Goal: Use online tool/utility: Use online tool/utility

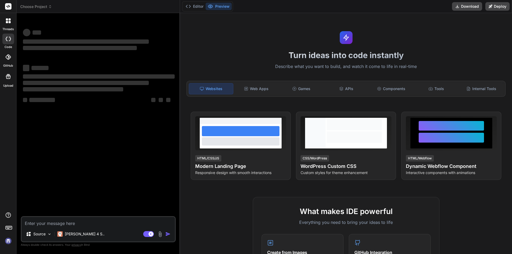
type textarea "x"
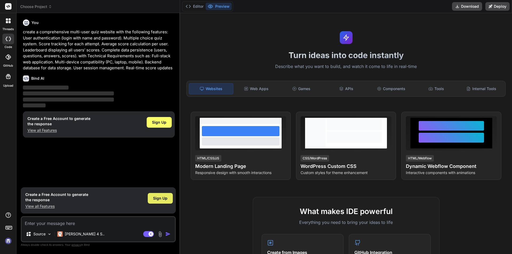
click at [160, 197] on span "Sign Up" at bounding box center [160, 198] width 14 height 5
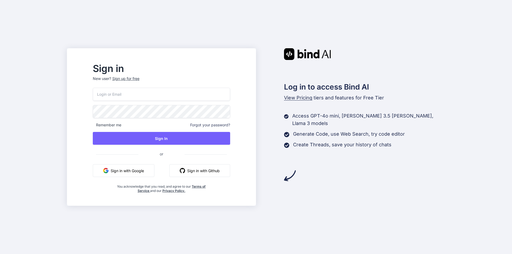
click at [185, 170] on img "button" at bounding box center [182, 170] width 5 height 5
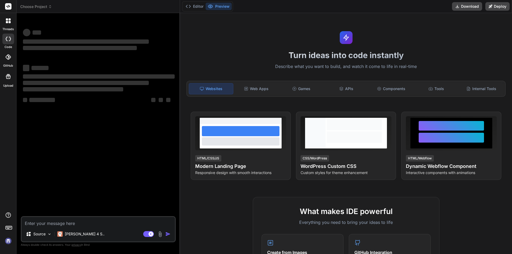
type textarea "x"
type textarea "create a comprehensive multi-user quiz website with the following features: Use…"
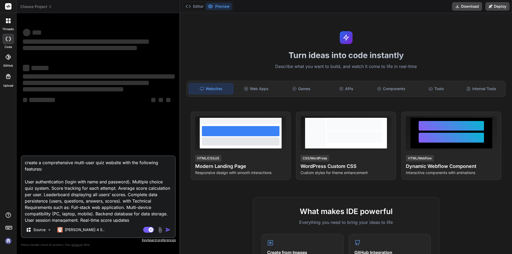
scroll to position [1, 0]
type textarea "x"
type textarea "create a comprehensive multi-user quiz website with the following features: Use…"
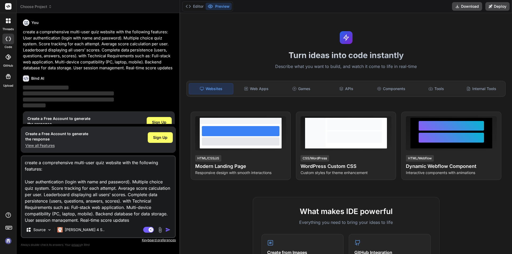
type textarea "x"
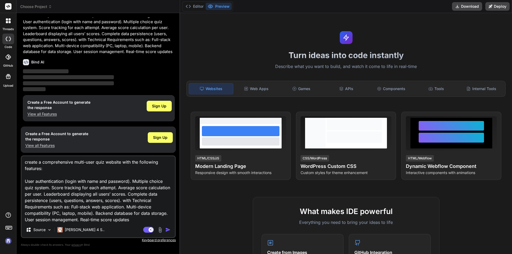
scroll to position [1, 0]
